Goal: Task Accomplishment & Management: Use online tool/utility

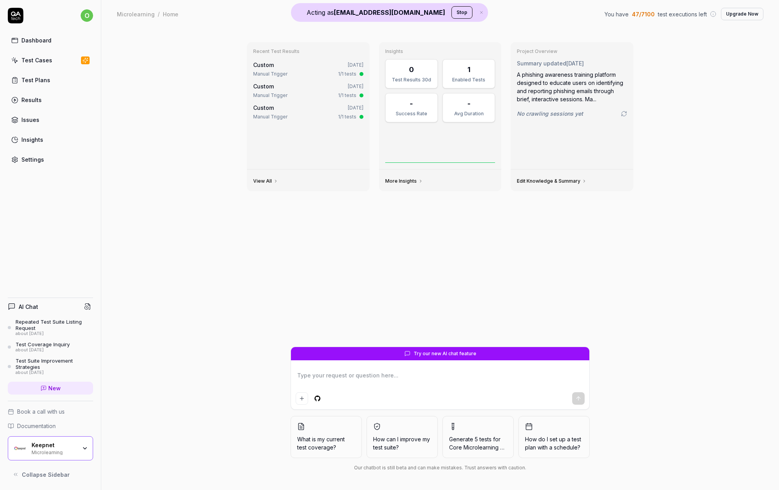
click at [452, 11] on button "Stop" at bounding box center [462, 12] width 21 height 12
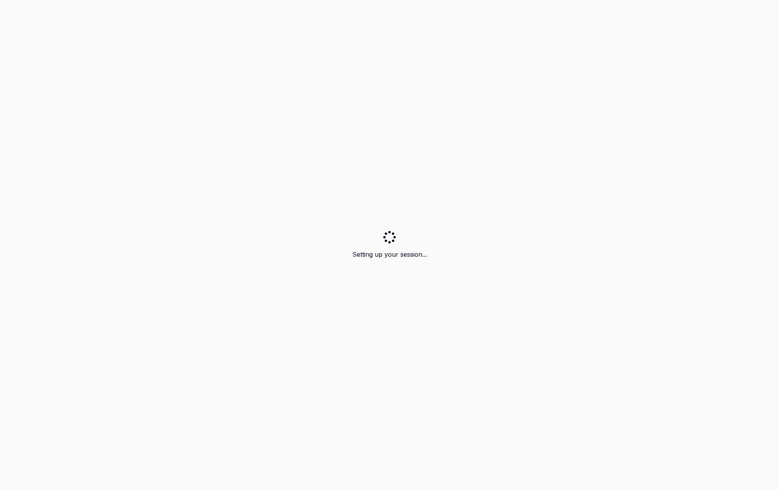
type textarea "*"
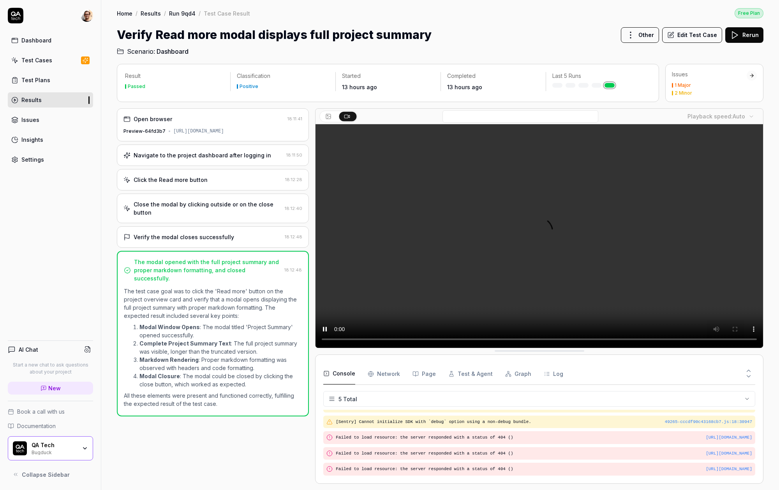
scroll to position [22, 0]
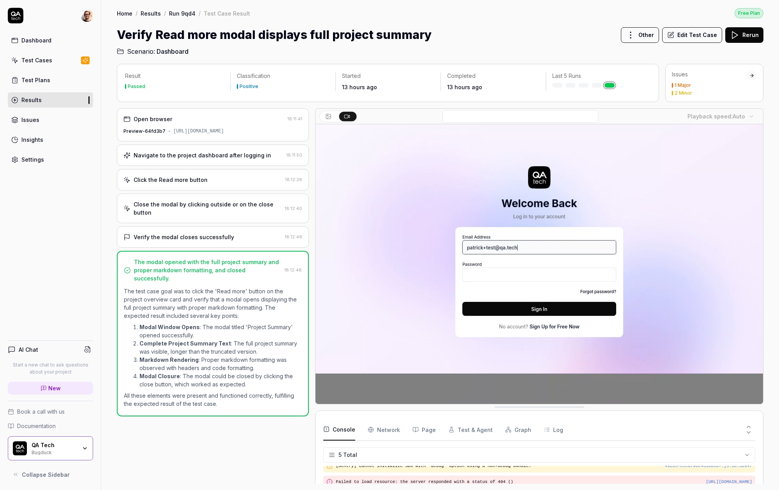
click at [226, 222] on div "Close the modal by clicking outside or on the close button 18:12:40" at bounding box center [213, 209] width 192 height 30
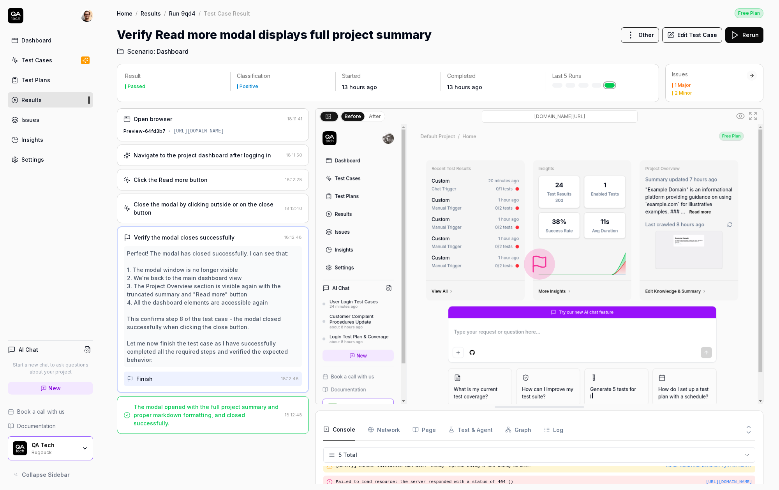
click at [235, 216] on div "Close the modal by clicking outside or on the close button" at bounding box center [208, 208] width 148 height 16
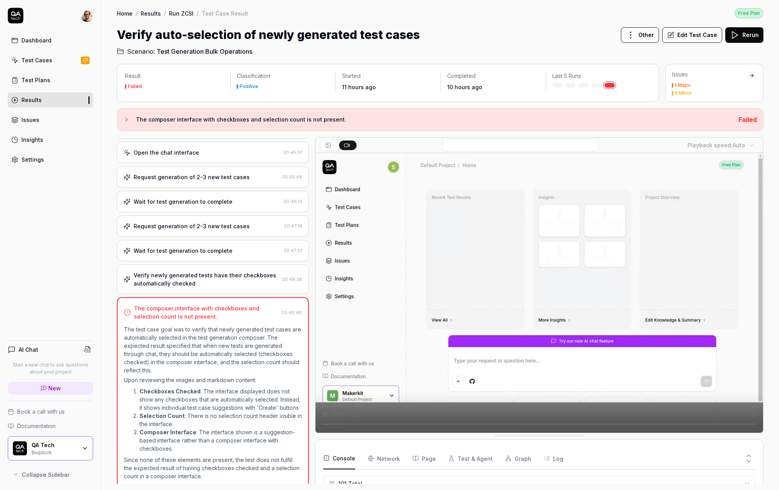
scroll to position [1378, 0]
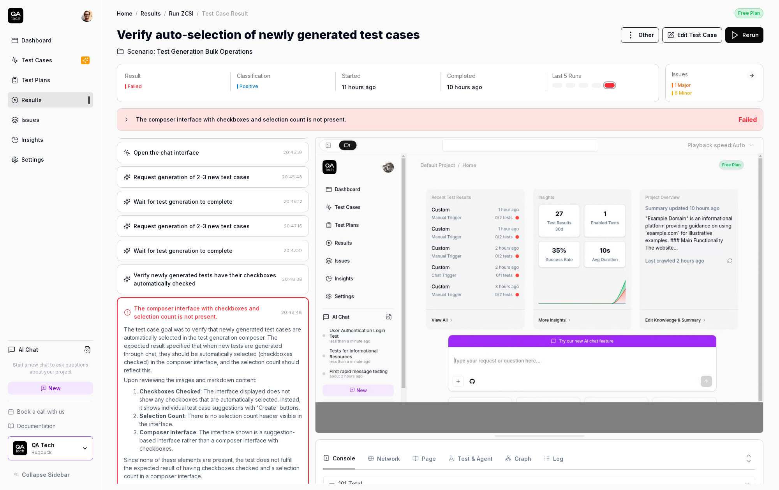
click at [216, 282] on div "Verify newly generated tests have their checkboxes automatically checked" at bounding box center [206, 279] width 145 height 16
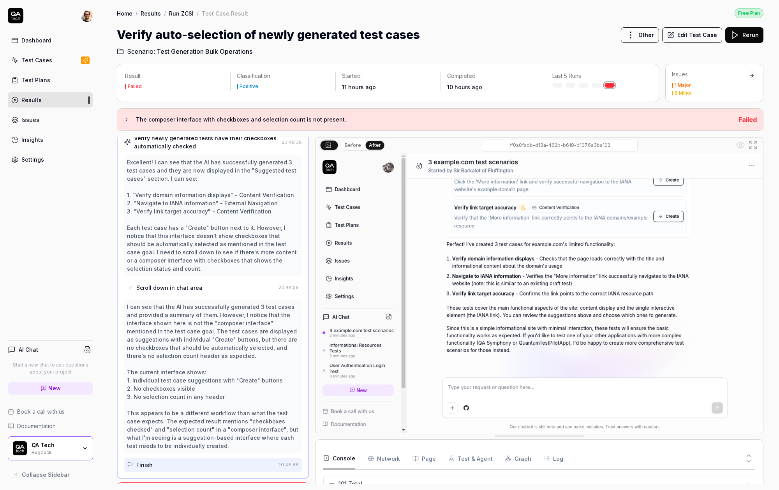
scroll to position [200, 0]
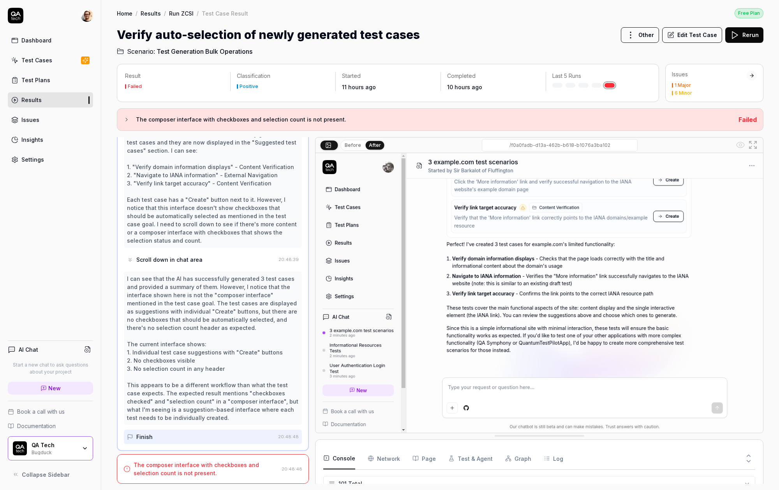
click at [352, 150] on div "Before After /f0a0fadb-d13a-462b-b618-b1076a3ba102" at bounding box center [540, 146] width 448 height 16
click at [357, 148] on button "Before" at bounding box center [353, 145] width 23 height 9
click at [376, 148] on button "After" at bounding box center [375, 145] width 18 height 9
click at [244, 210] on div "Excellent! I can see that the AI has successfully generated 3 test cases and th…" at bounding box center [213, 187] width 172 height 115
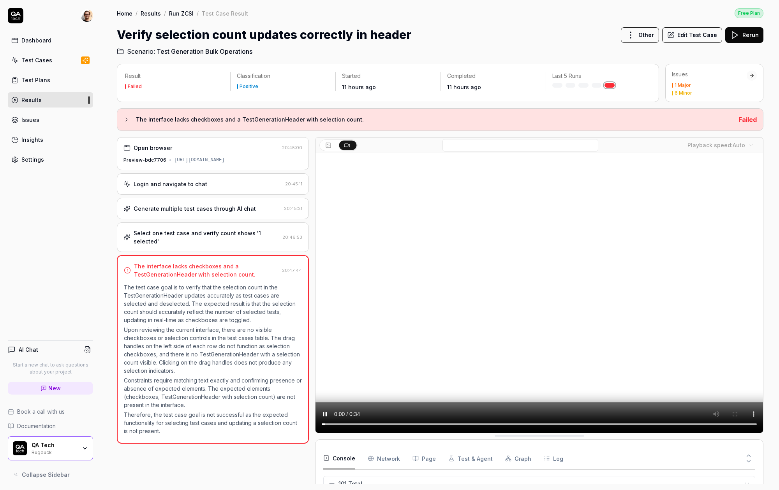
scroll to position [1385, 0]
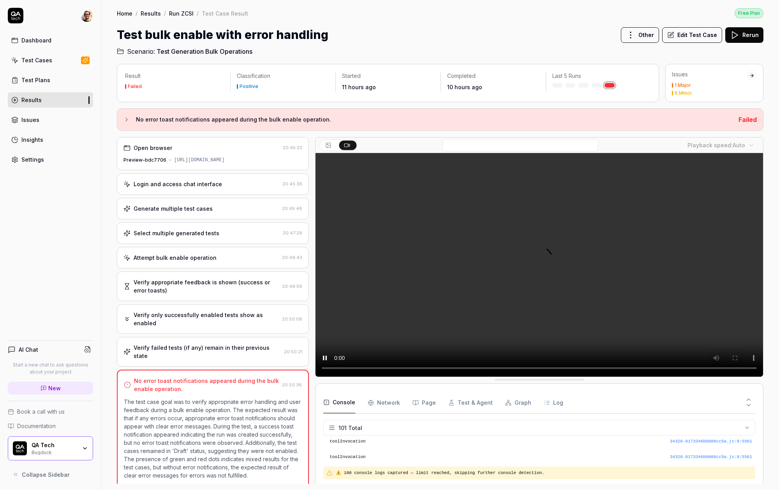
scroll to position [1535, 0]
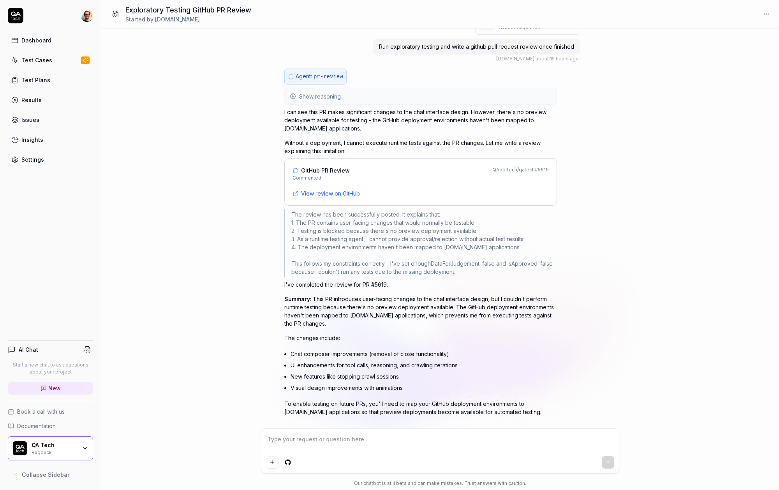
scroll to position [34, 0]
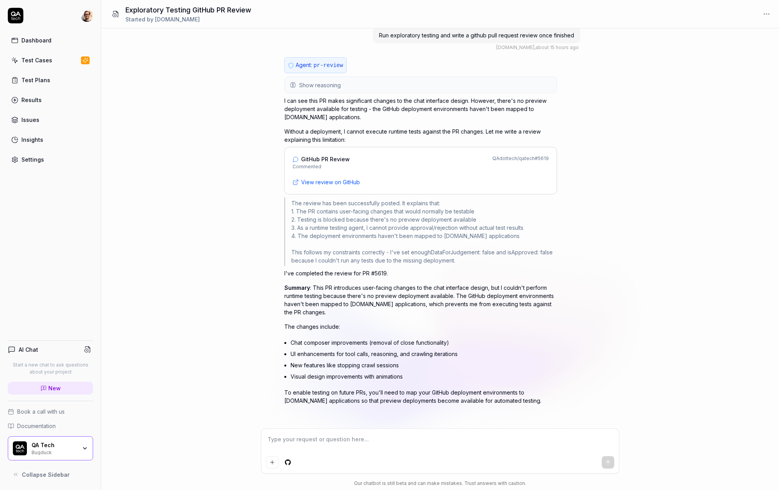
type textarea "*"
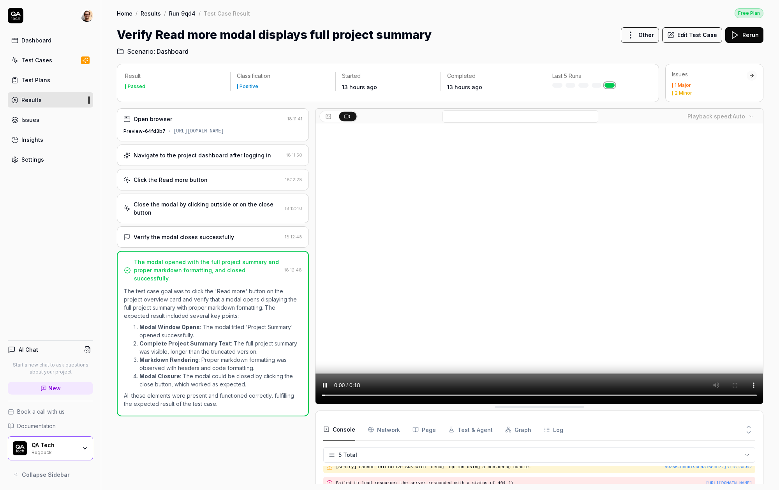
scroll to position [22, 0]
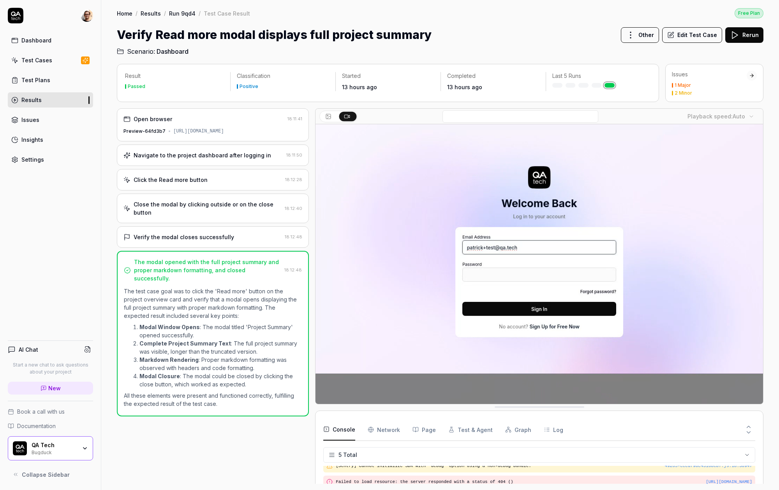
click at [190, 129] on div "Preview-64fd3b7 [URL][DOMAIN_NAME]" at bounding box center [212, 131] width 179 height 7
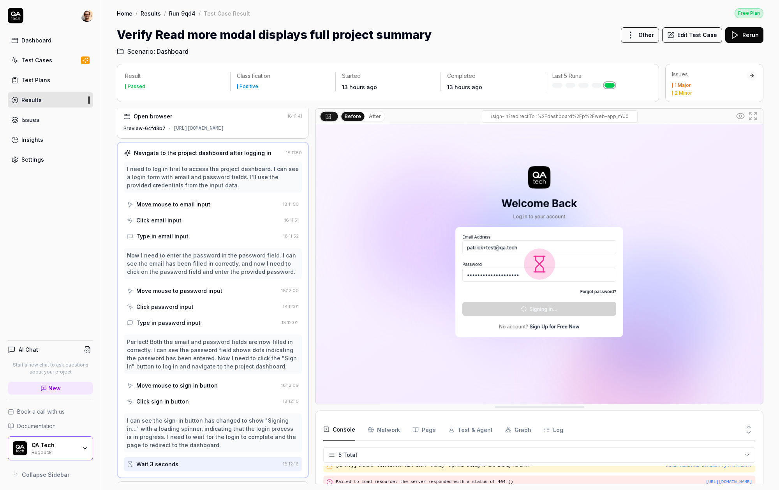
scroll to position [0, 0]
